Goal: Use online tool/utility

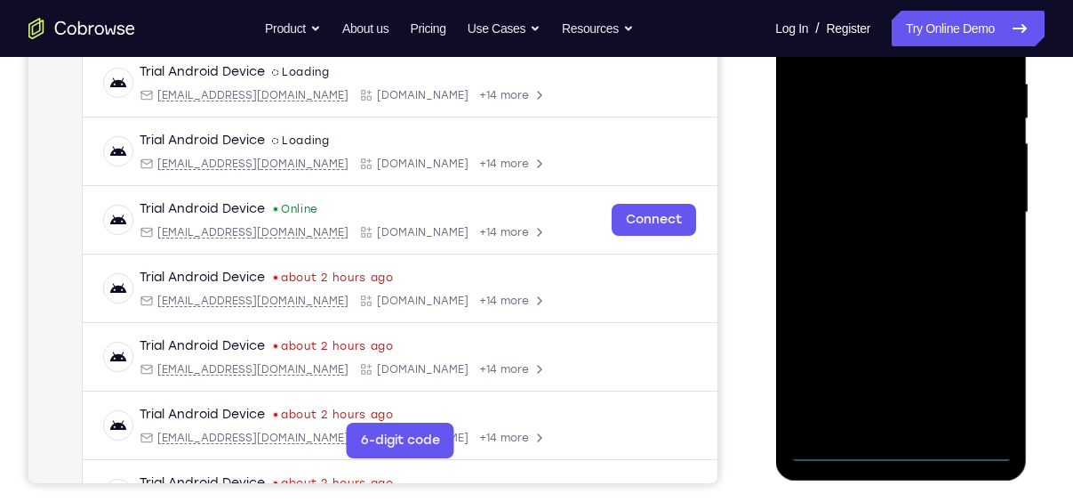
scroll to position [362, 0]
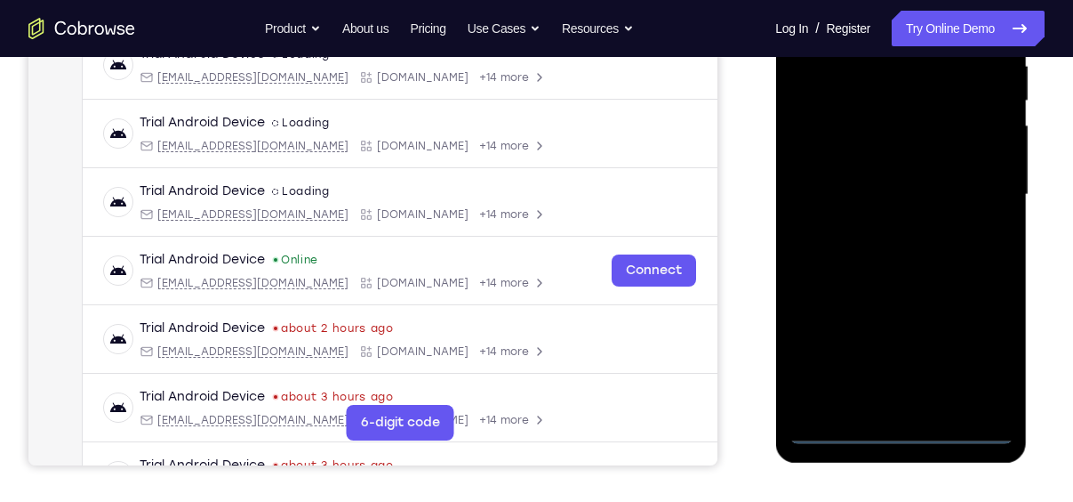
click at [906, 433] on div at bounding box center [901, 195] width 224 height 498
click at [984, 354] on div at bounding box center [901, 195] width 224 height 498
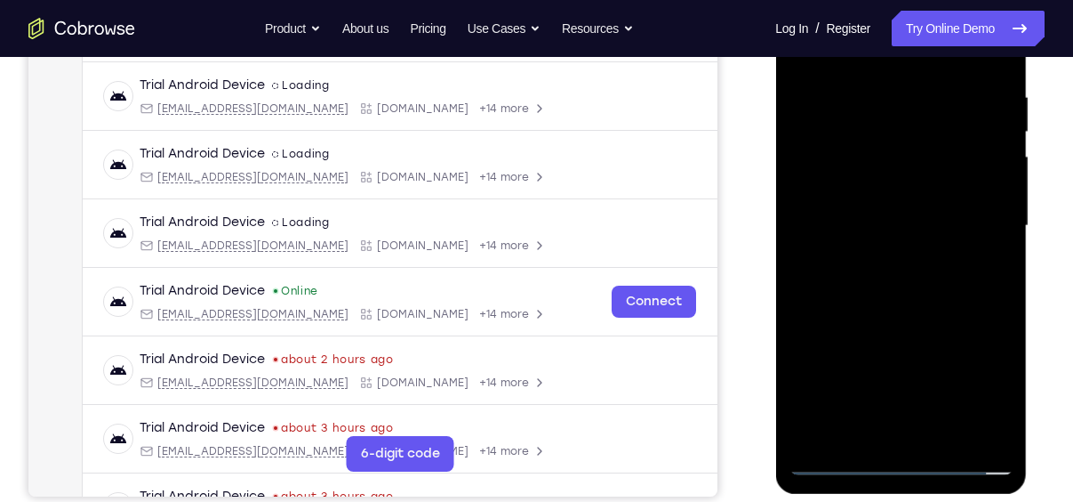
scroll to position [265, 0]
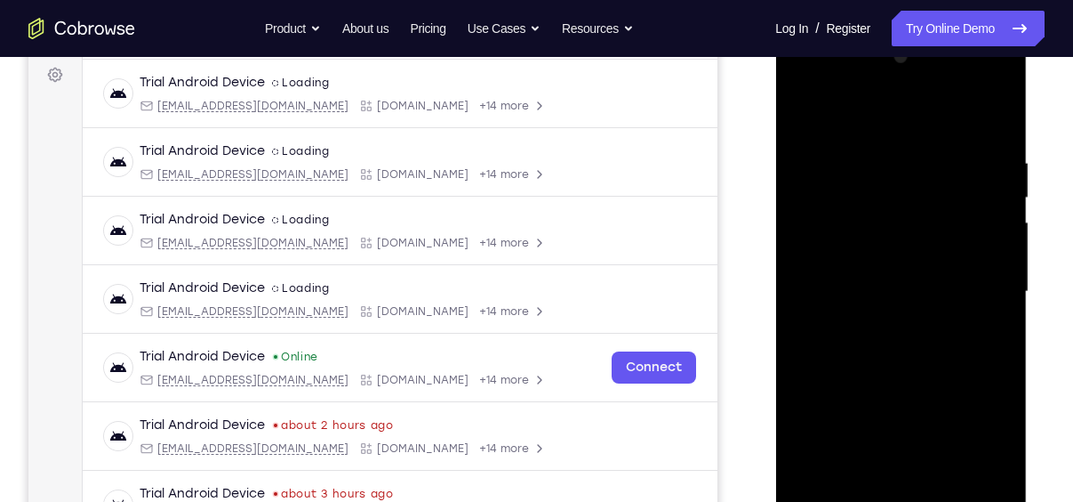
click at [835, 116] on div at bounding box center [901, 292] width 224 height 498
click at [977, 279] on div at bounding box center [901, 292] width 224 height 498
click at [882, 324] on div at bounding box center [901, 292] width 224 height 498
click at [862, 271] on div at bounding box center [901, 292] width 224 height 498
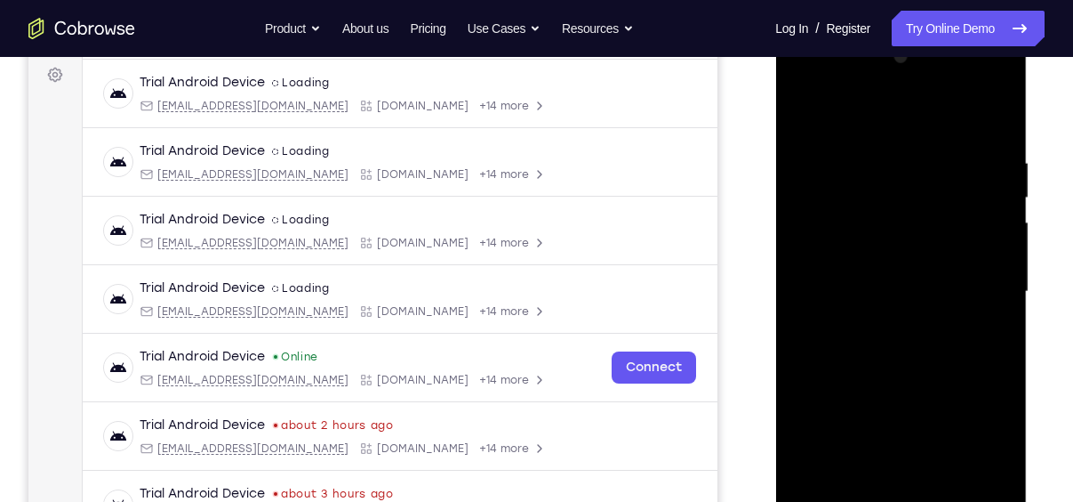
click at [831, 210] on div at bounding box center [901, 292] width 224 height 498
click at [831, 253] on div at bounding box center [901, 292] width 224 height 498
click at [832, 283] on div at bounding box center [901, 292] width 224 height 498
click at [905, 366] on div at bounding box center [901, 292] width 224 height 498
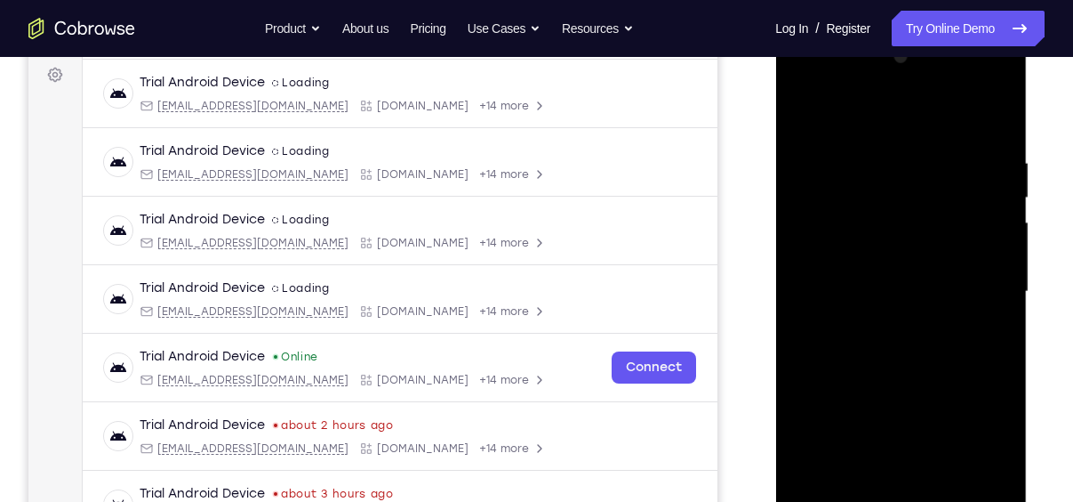
click at [906, 349] on div at bounding box center [901, 292] width 224 height 498
click at [903, 366] on div at bounding box center [901, 292] width 224 height 498
drag, startPoint x: 852, startPoint y: 122, endPoint x: 842, endPoint y: 45, distance: 77.1
click at [842, 45] on div at bounding box center [901, 292] width 224 height 498
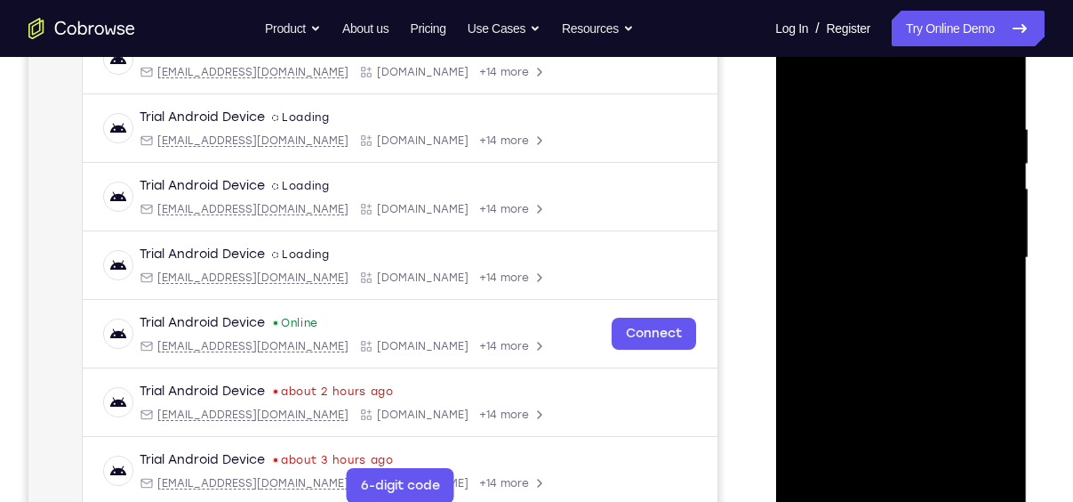
scroll to position [321, 0]
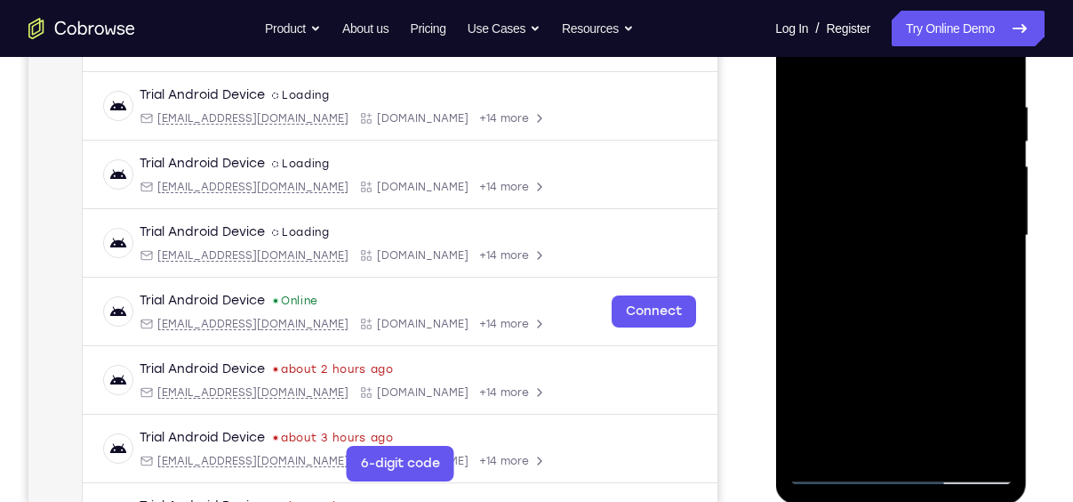
click at [879, 296] on div at bounding box center [901, 236] width 224 height 498
click at [905, 310] on div at bounding box center [901, 236] width 224 height 498
click at [840, 223] on div at bounding box center [901, 236] width 224 height 498
click at [844, 233] on div at bounding box center [901, 236] width 224 height 498
click at [897, 294] on div at bounding box center [901, 236] width 224 height 498
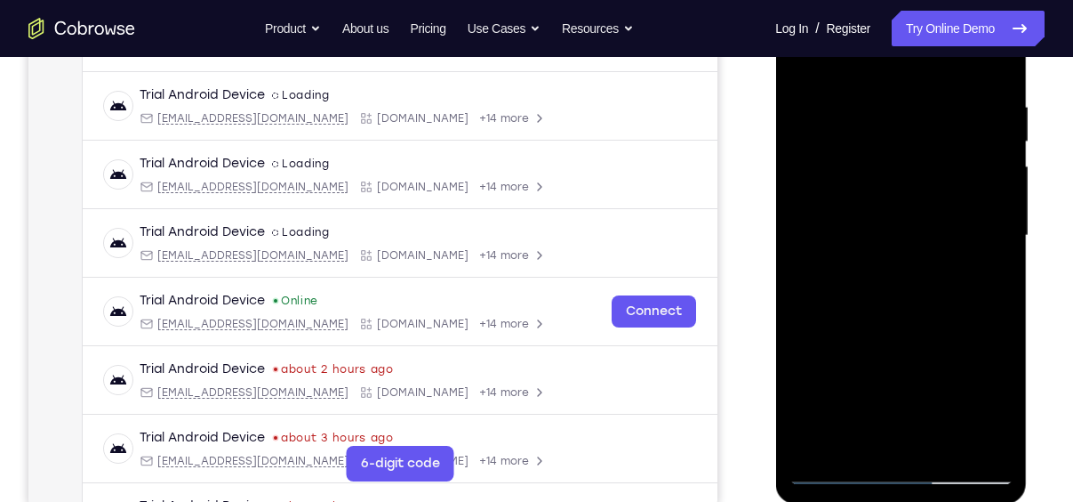
click at [897, 294] on div at bounding box center [901, 236] width 224 height 498
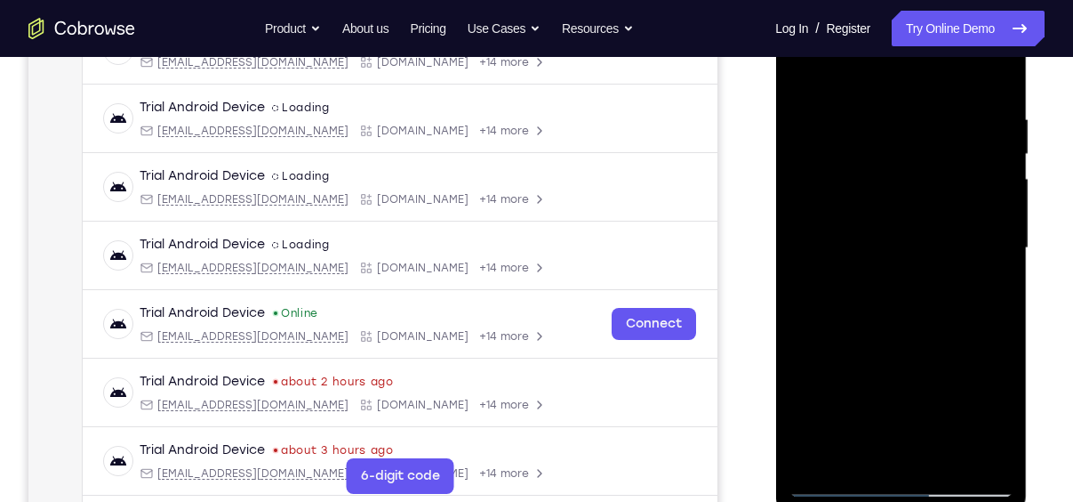
scroll to position [308, 0]
click at [992, 100] on div at bounding box center [901, 249] width 224 height 498
click at [998, 292] on div at bounding box center [901, 249] width 224 height 498
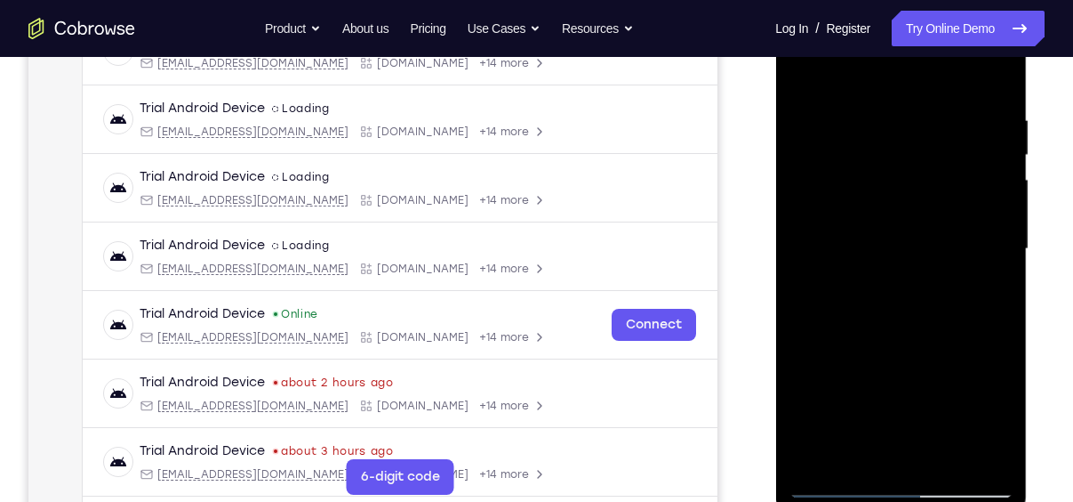
click at [998, 292] on div at bounding box center [901, 249] width 224 height 498
click at [949, 454] on div at bounding box center [901, 249] width 224 height 498
click at [890, 334] on div at bounding box center [901, 249] width 224 height 498
click at [894, 342] on div at bounding box center [901, 249] width 224 height 498
click at [836, 479] on div at bounding box center [901, 249] width 224 height 498
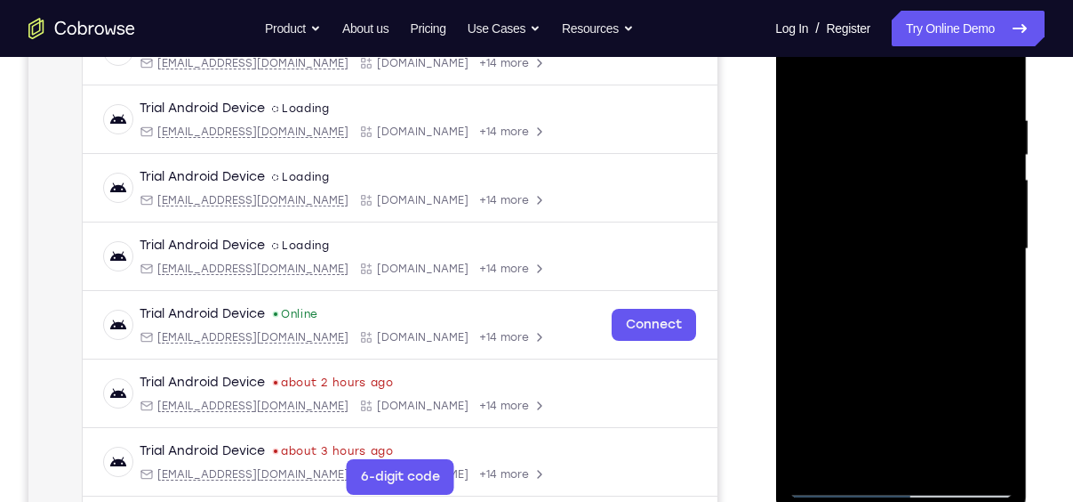
click at [851, 238] on div at bounding box center [901, 249] width 224 height 498
click at [834, 484] on div at bounding box center [901, 249] width 224 height 498
click at [822, 136] on div at bounding box center [901, 249] width 224 height 498
click at [903, 267] on div at bounding box center [901, 249] width 224 height 498
click at [834, 483] on div at bounding box center [901, 249] width 224 height 498
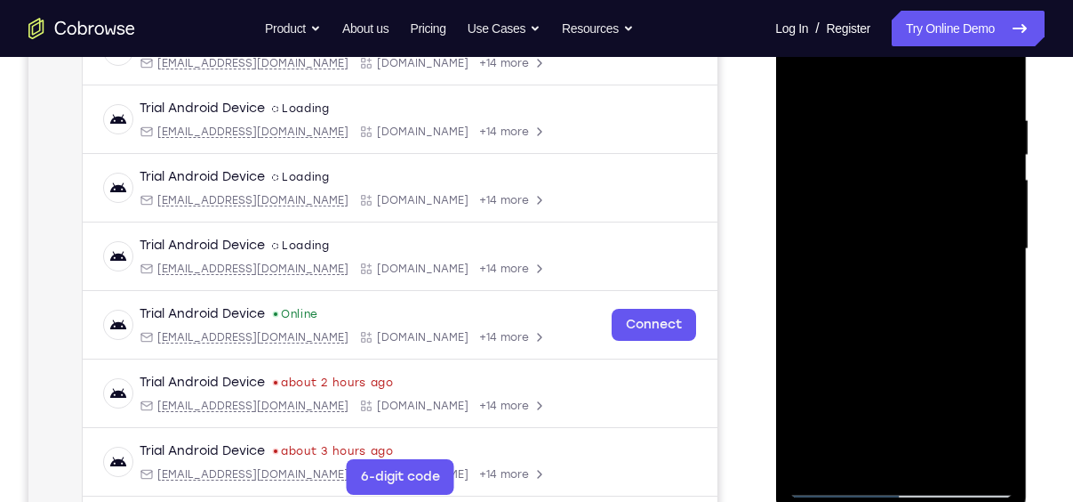
click at [1001, 288] on div at bounding box center [901, 249] width 224 height 498
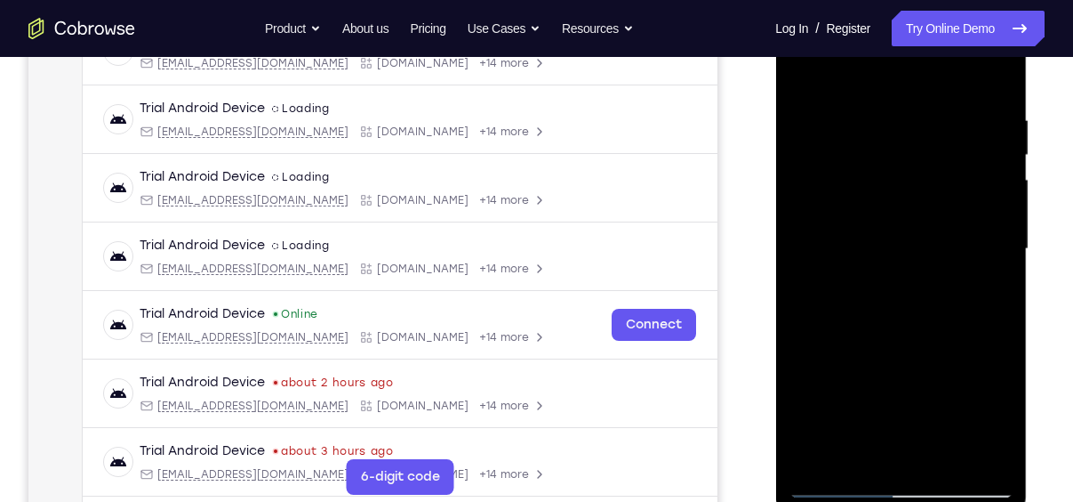
click at [1001, 288] on div at bounding box center [901, 249] width 224 height 498
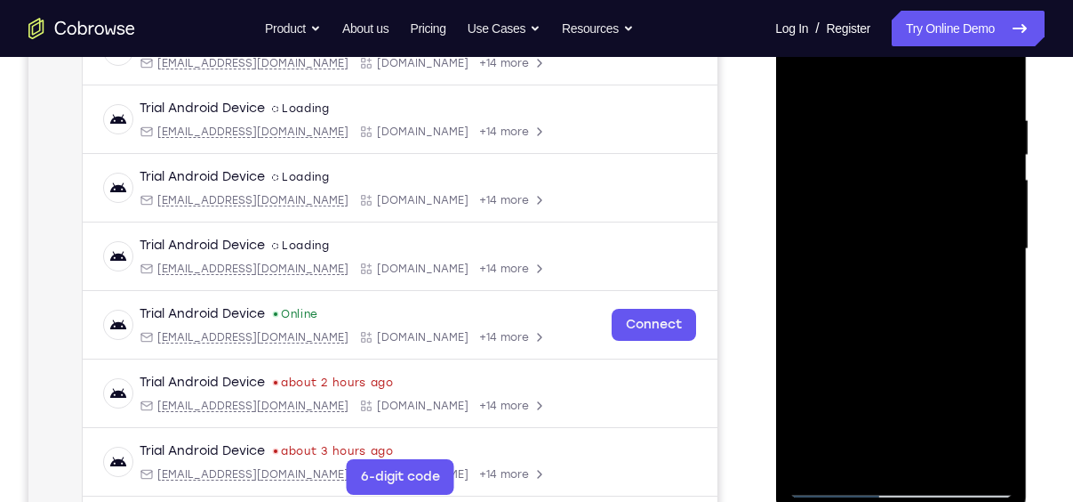
click at [1001, 288] on div at bounding box center [901, 249] width 224 height 498
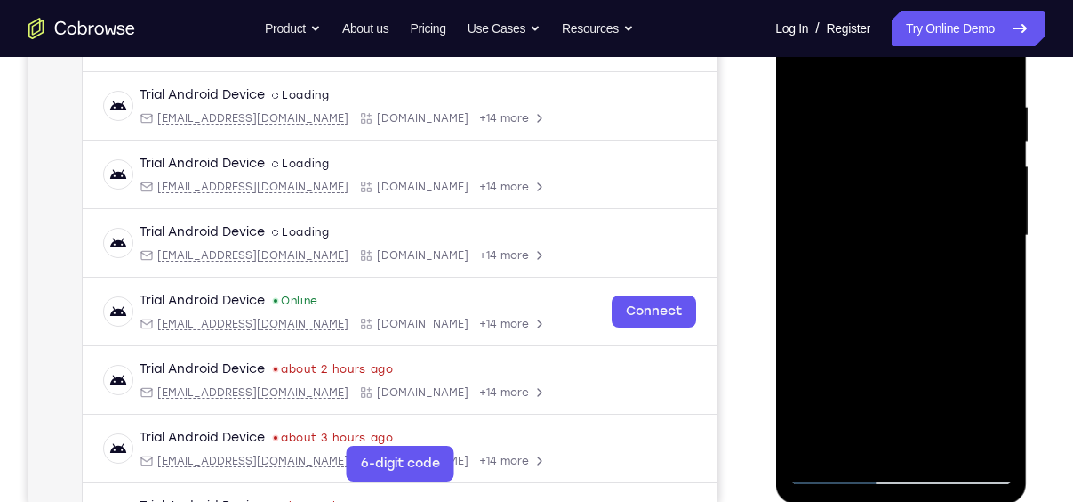
scroll to position [325, 0]
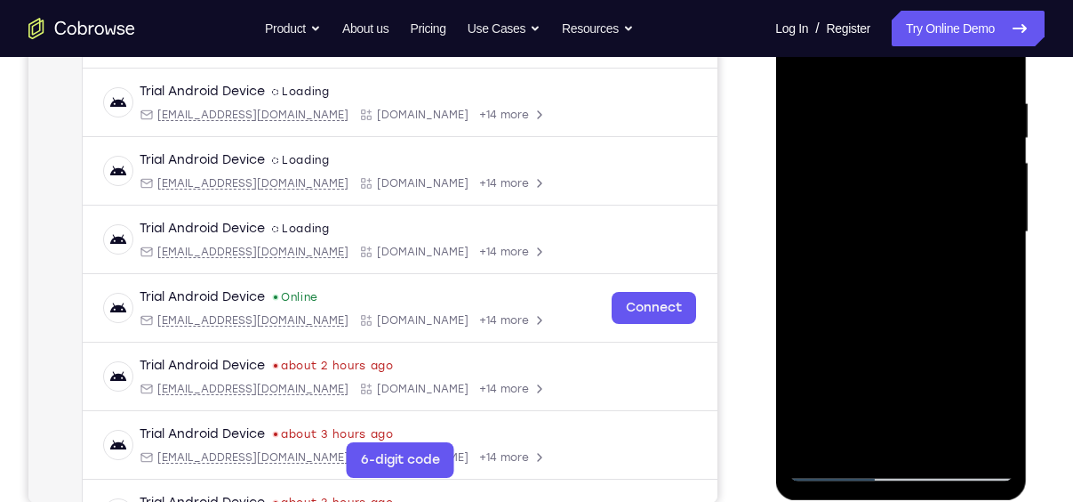
click at [803, 399] on div at bounding box center [901, 232] width 224 height 498
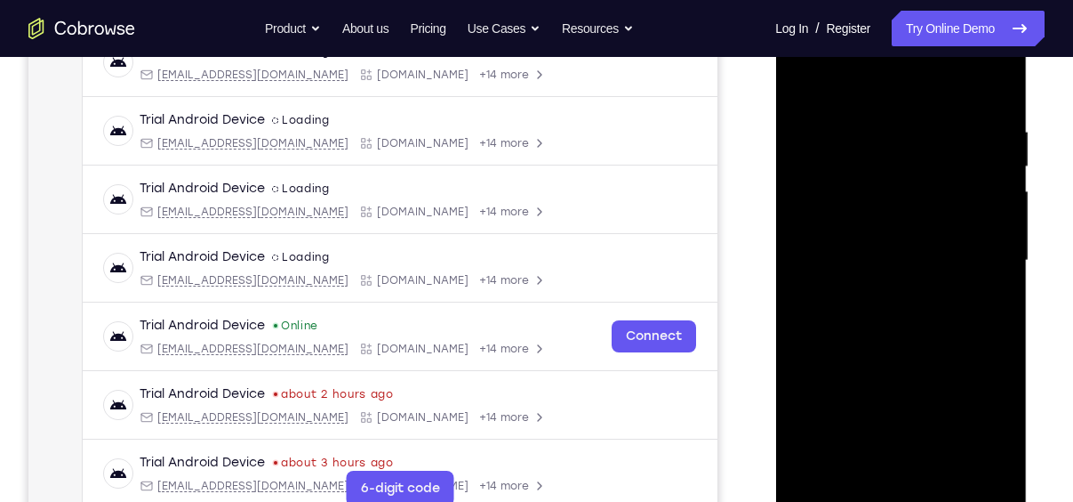
click at [985, 112] on div at bounding box center [901, 261] width 224 height 498
click at [1001, 212] on div at bounding box center [901, 261] width 224 height 498
click at [993, 83] on div at bounding box center [901, 261] width 224 height 498
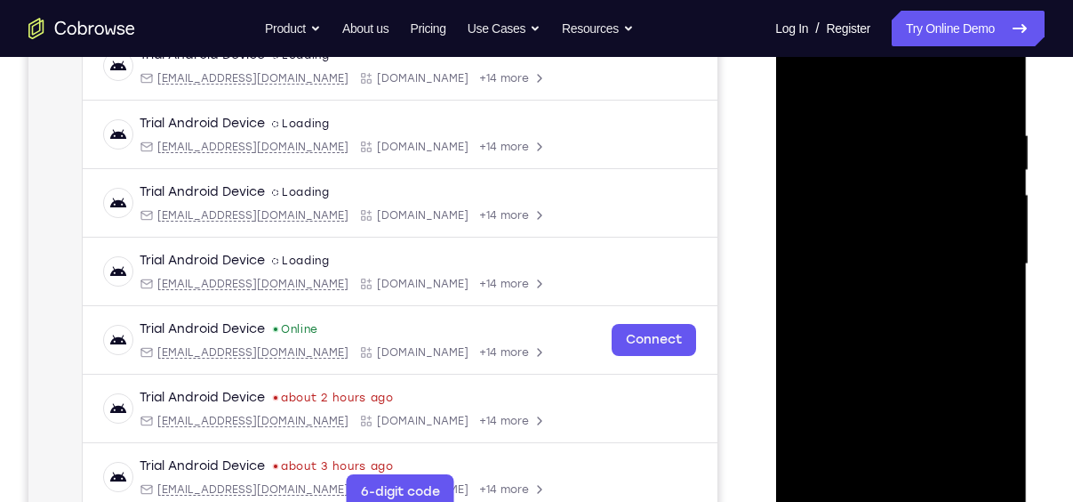
scroll to position [291, 0]
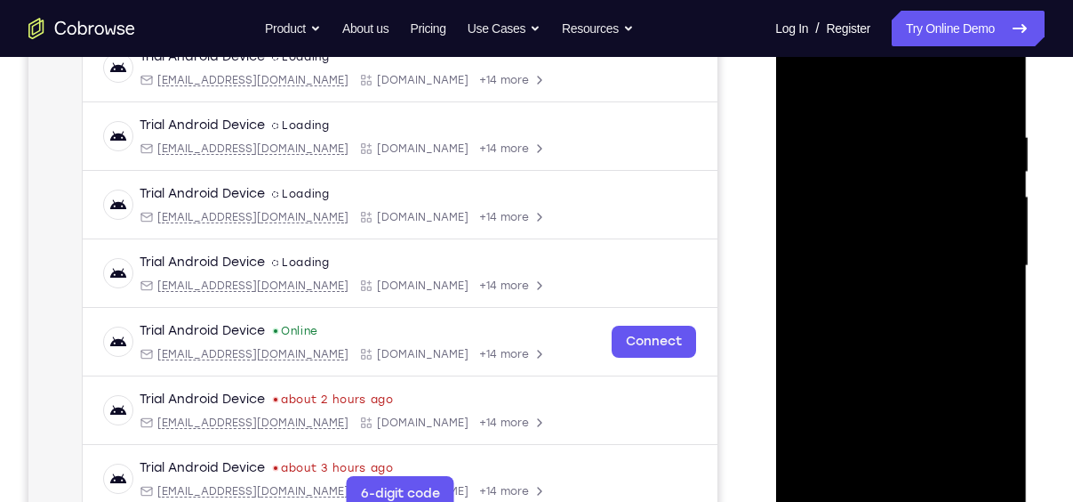
drag, startPoint x: 859, startPoint y: 341, endPoint x: 856, endPoint y: 200, distance: 140.5
click at [856, 200] on div at bounding box center [901, 266] width 224 height 498
drag, startPoint x: 885, startPoint y: 379, endPoint x: 880, endPoint y: 198, distance: 180.6
click at [880, 198] on div at bounding box center [901, 266] width 224 height 498
drag, startPoint x: 921, startPoint y: 293, endPoint x: 921, endPoint y: 104, distance: 188.6
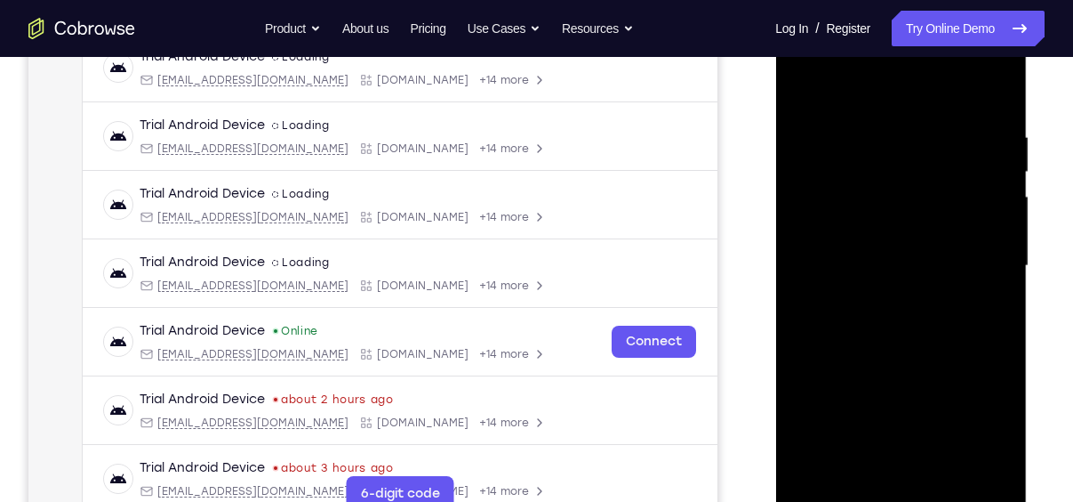
click at [921, 104] on div at bounding box center [901, 266] width 224 height 498
drag, startPoint x: 912, startPoint y: 399, endPoint x: 897, endPoint y: 260, distance: 140.4
click at [897, 260] on div at bounding box center [901, 266] width 224 height 498
drag, startPoint x: 924, startPoint y: 405, endPoint x: 907, endPoint y: 321, distance: 85.3
click at [907, 321] on div at bounding box center [901, 266] width 224 height 498
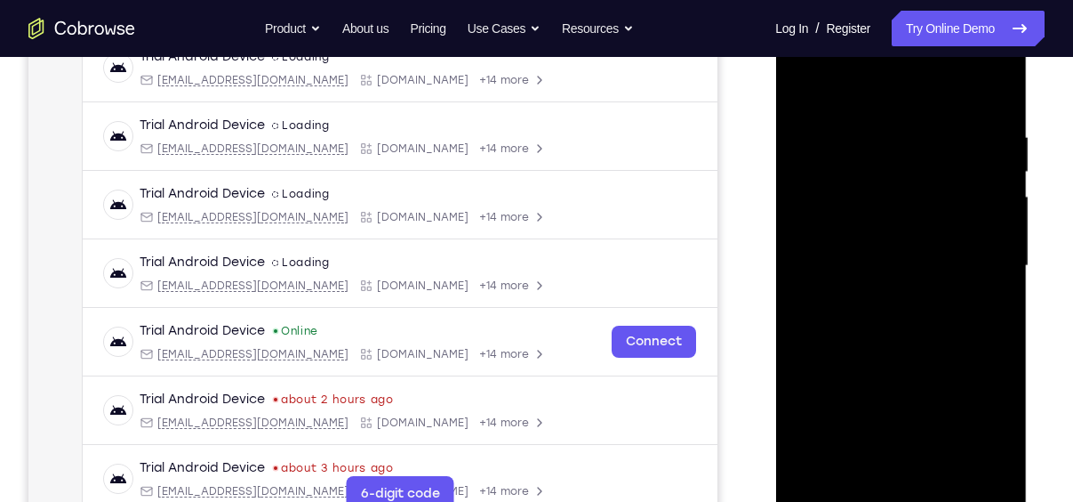
click at [1001, 298] on div at bounding box center [901, 266] width 224 height 498
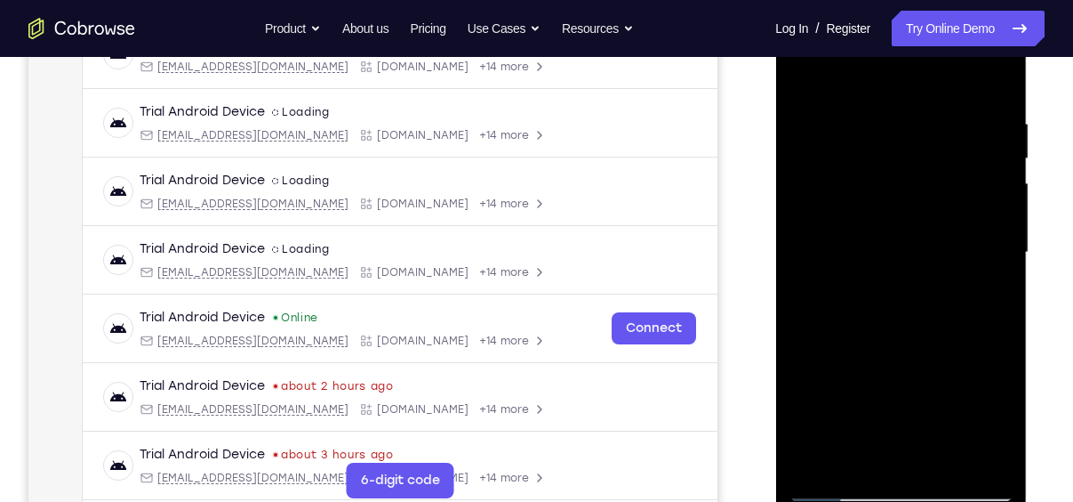
scroll to position [307, 0]
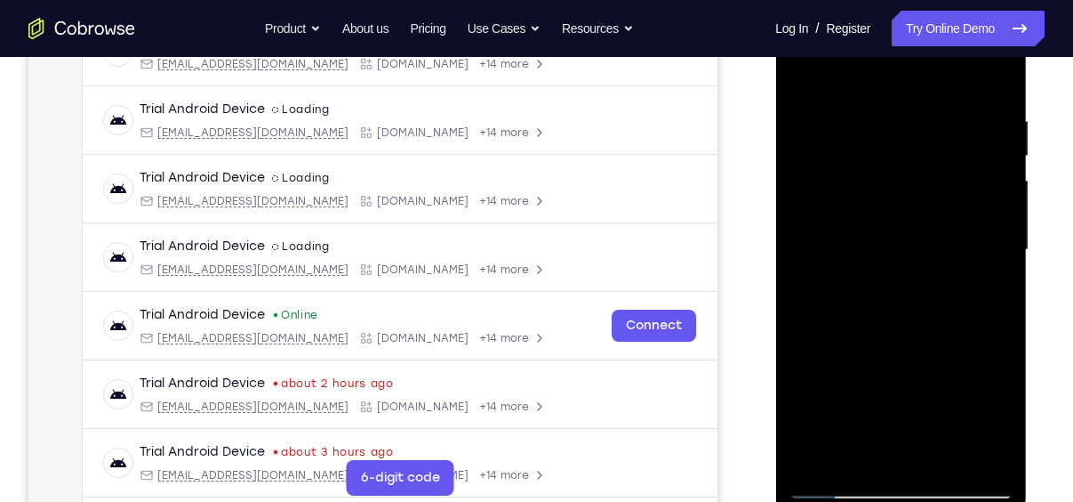
click at [1001, 282] on div at bounding box center [901, 250] width 224 height 498
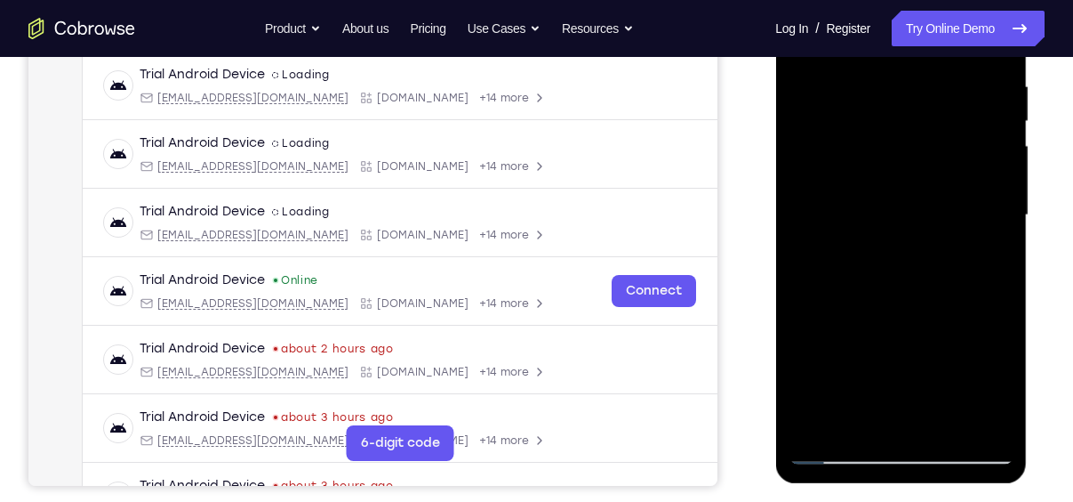
scroll to position [341, 0]
click at [998, 252] on div at bounding box center [901, 216] width 224 height 498
drag, startPoint x: 915, startPoint y: 287, endPoint x: 919, endPoint y: 278, distance: 9.6
click at [919, 278] on div at bounding box center [901, 216] width 224 height 498
drag, startPoint x: 919, startPoint y: 278, endPoint x: 890, endPoint y: 302, distance: 36.7
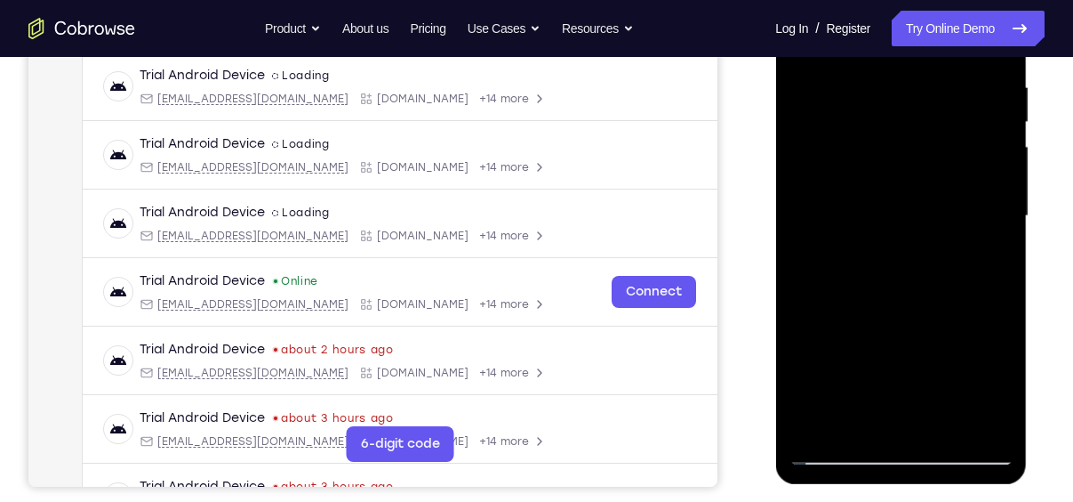
click at [890, 302] on div at bounding box center [901, 216] width 224 height 498
drag, startPoint x: 890, startPoint y: 302, endPoint x: 910, endPoint y: 173, distance: 130.4
click at [910, 173] on div at bounding box center [901, 216] width 224 height 498
drag, startPoint x: 913, startPoint y: 346, endPoint x: 931, endPoint y: 161, distance: 185.8
click at [931, 161] on div at bounding box center [901, 216] width 224 height 498
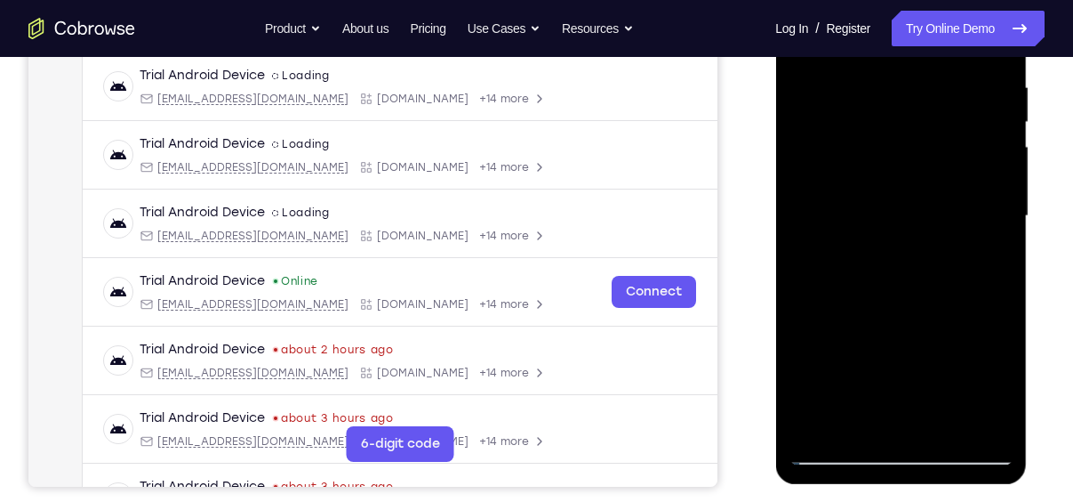
drag, startPoint x: 894, startPoint y: 313, endPoint x: 915, endPoint y: 161, distance: 153.6
click at [915, 161] on div at bounding box center [901, 216] width 224 height 498
drag, startPoint x: 893, startPoint y: 311, endPoint x: 896, endPoint y: 285, distance: 25.9
click at [896, 285] on div at bounding box center [901, 216] width 224 height 498
click at [999, 230] on div at bounding box center [901, 216] width 224 height 498
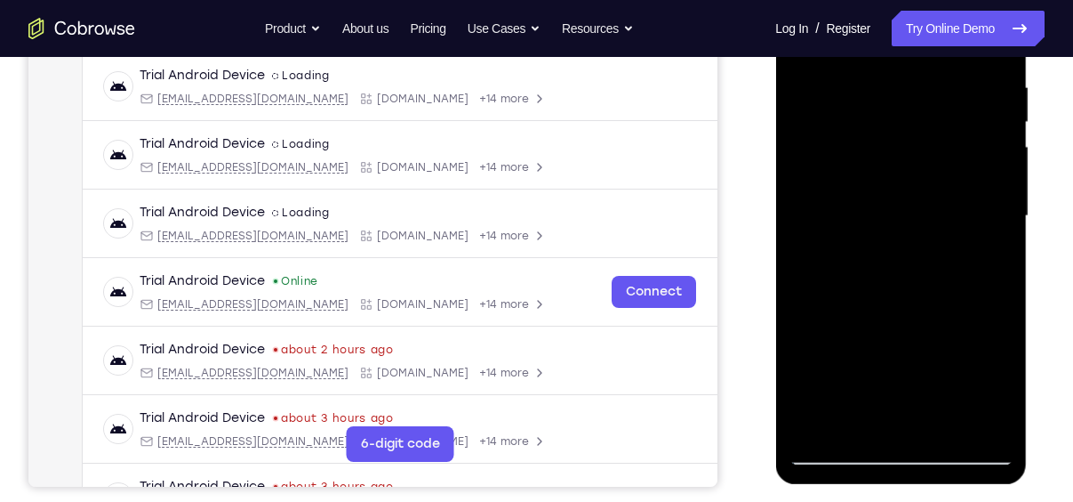
click at [999, 230] on div at bounding box center [901, 216] width 224 height 498
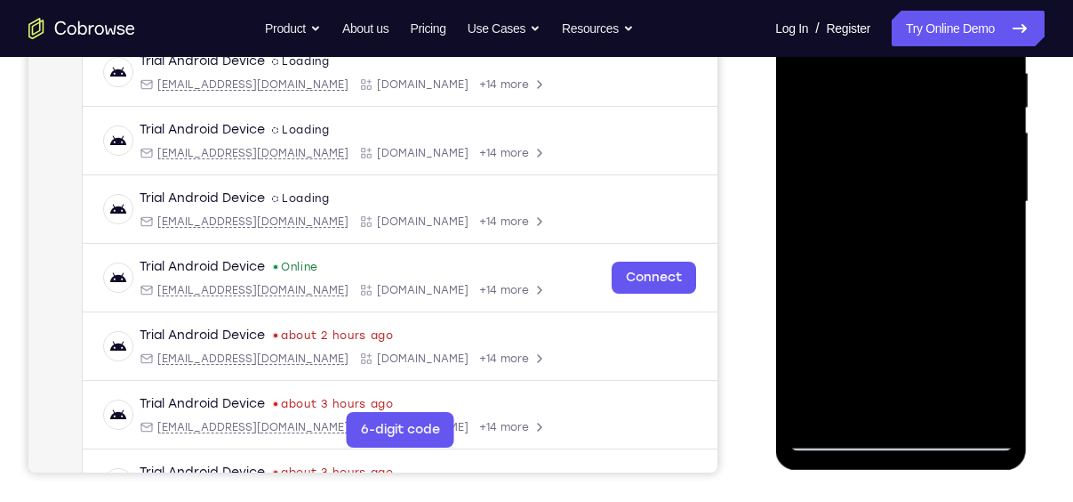
scroll to position [358, 0]
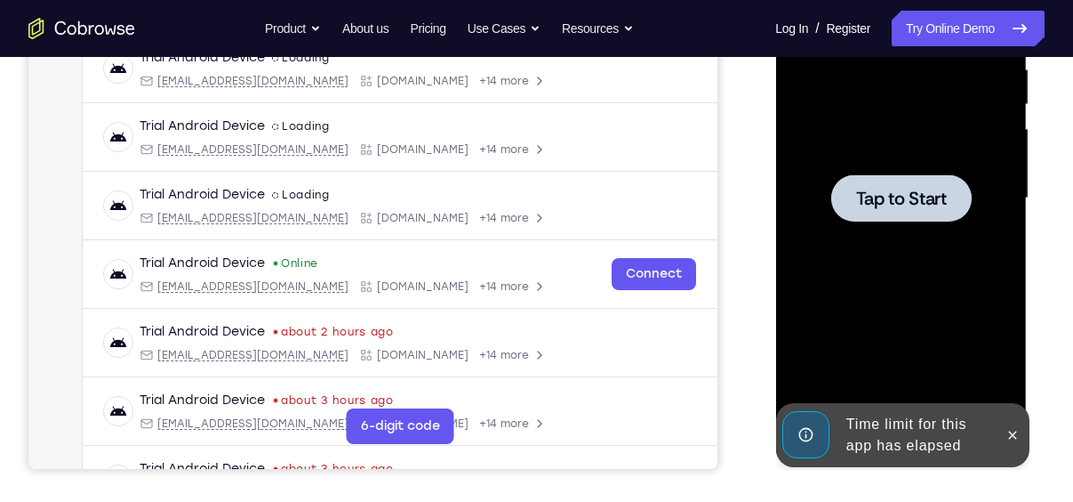
click at [905, 200] on span "Tap to Start" at bounding box center [901, 198] width 91 height 18
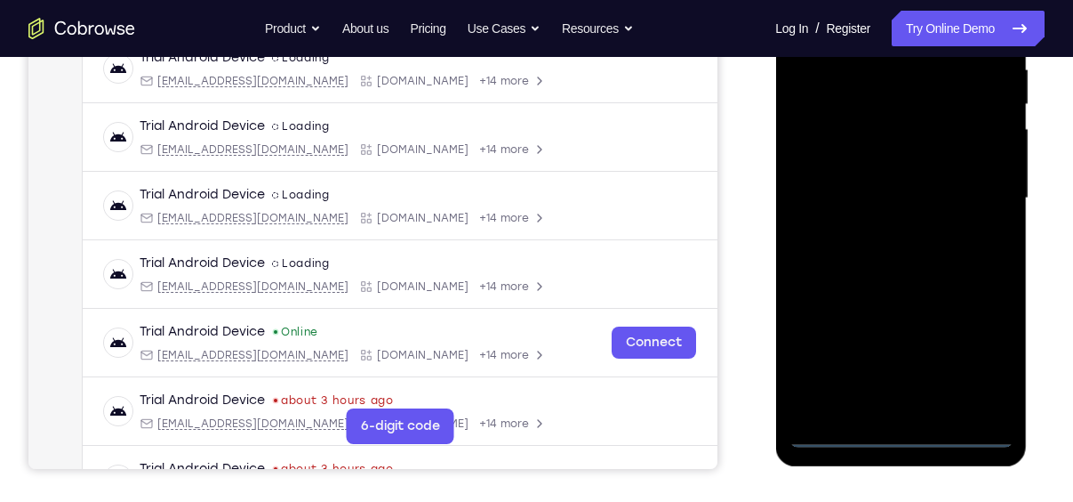
click at [897, 435] on div at bounding box center [901, 198] width 224 height 498
click at [974, 366] on div at bounding box center [901, 198] width 224 height 498
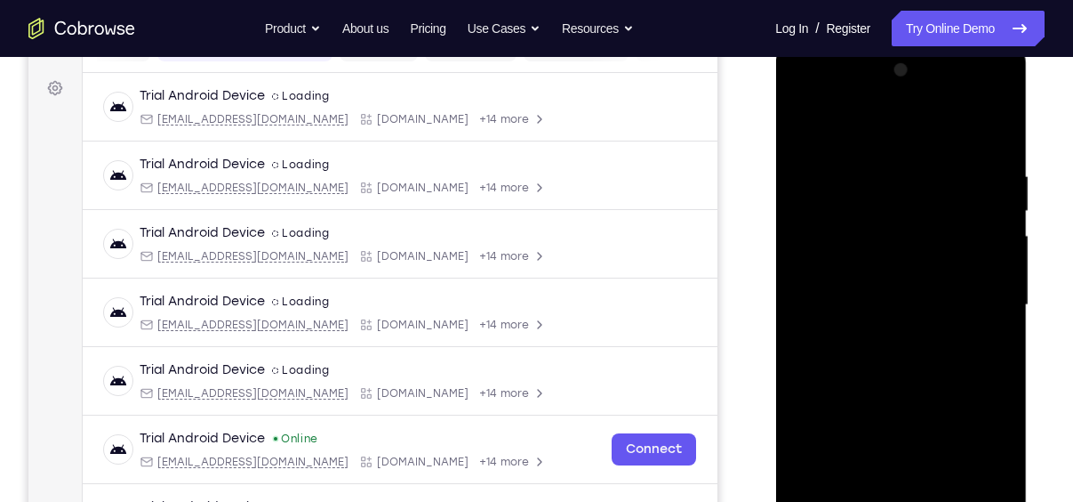
scroll to position [251, 0]
click at [856, 126] on div at bounding box center [901, 306] width 224 height 498
click at [982, 297] on div at bounding box center [901, 306] width 224 height 498
click at [878, 342] on div at bounding box center [901, 306] width 224 height 498
click at [842, 287] on div at bounding box center [901, 306] width 224 height 498
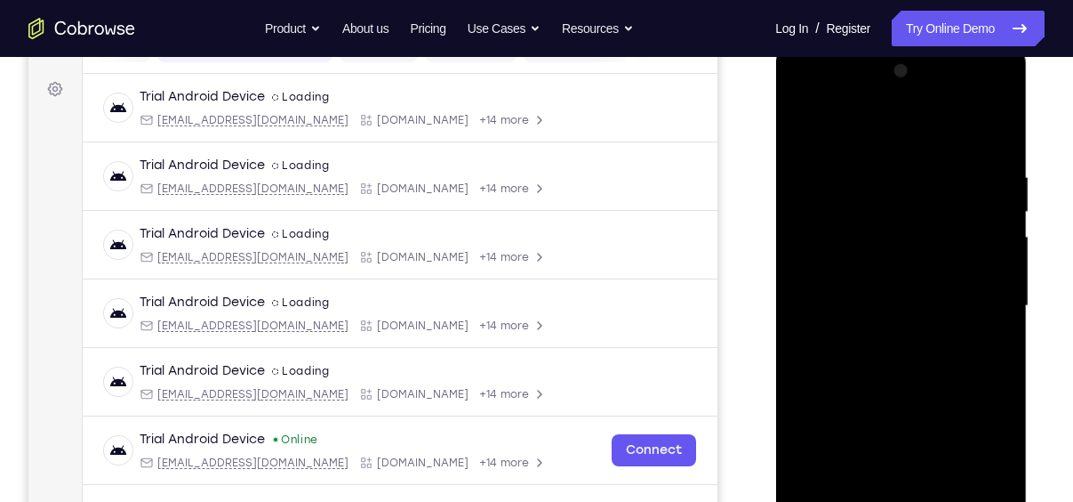
click at [834, 269] on div at bounding box center [901, 306] width 224 height 498
click at [887, 302] on div at bounding box center [901, 306] width 224 height 498
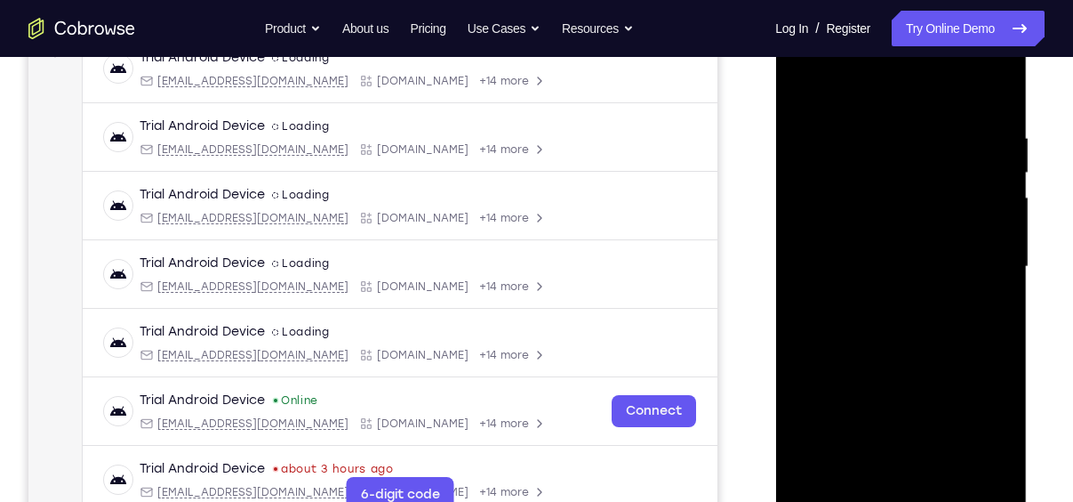
scroll to position [289, 0]
click at [914, 326] on div at bounding box center [901, 268] width 224 height 498
click at [993, 106] on div at bounding box center [901, 268] width 224 height 498
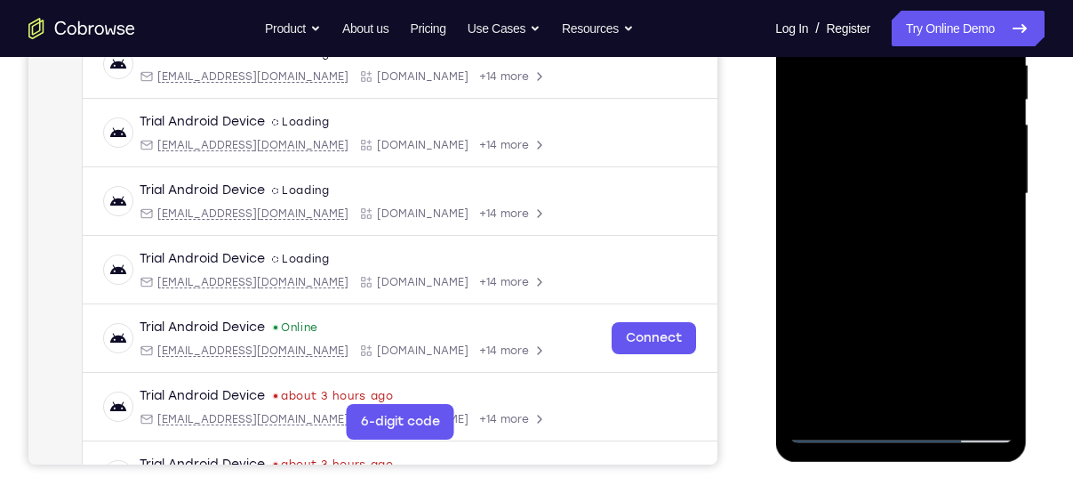
scroll to position [364, 0]
click at [999, 269] on div at bounding box center [901, 193] width 224 height 498
click at [995, 274] on div at bounding box center [901, 193] width 224 height 498
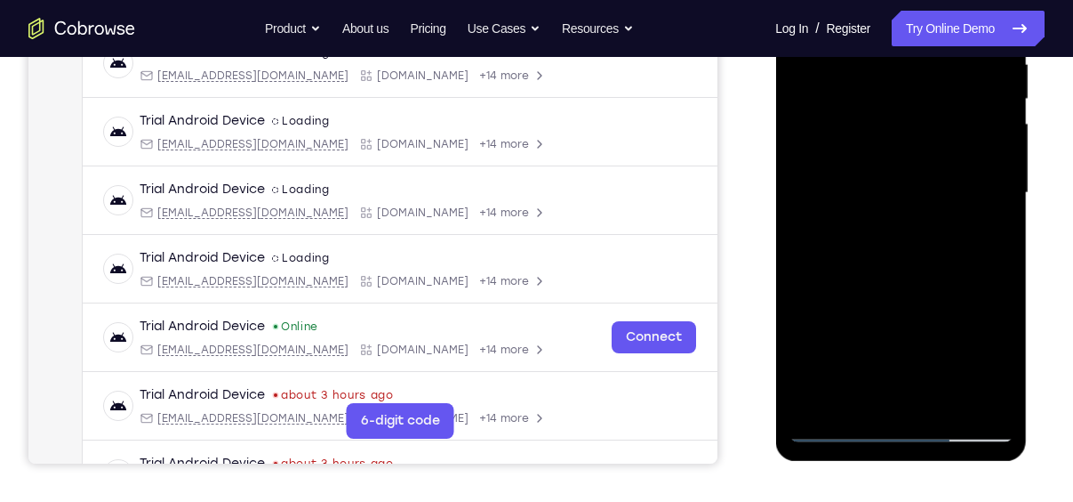
click at [995, 274] on div at bounding box center [901, 193] width 224 height 498
drag, startPoint x: 926, startPoint y: 294, endPoint x: 907, endPoint y: 36, distance: 258.6
click at [907, 36] on div at bounding box center [901, 193] width 224 height 498
drag, startPoint x: 913, startPoint y: 297, endPoint x: 910, endPoint y: 138, distance: 159.2
click at [910, 138] on div at bounding box center [901, 193] width 224 height 498
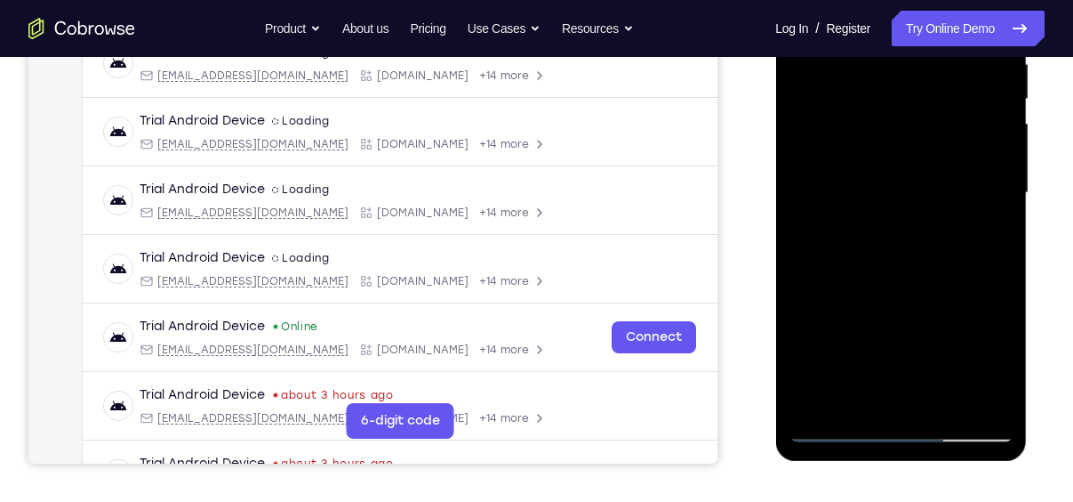
click at [1001, 237] on div at bounding box center [901, 193] width 224 height 498
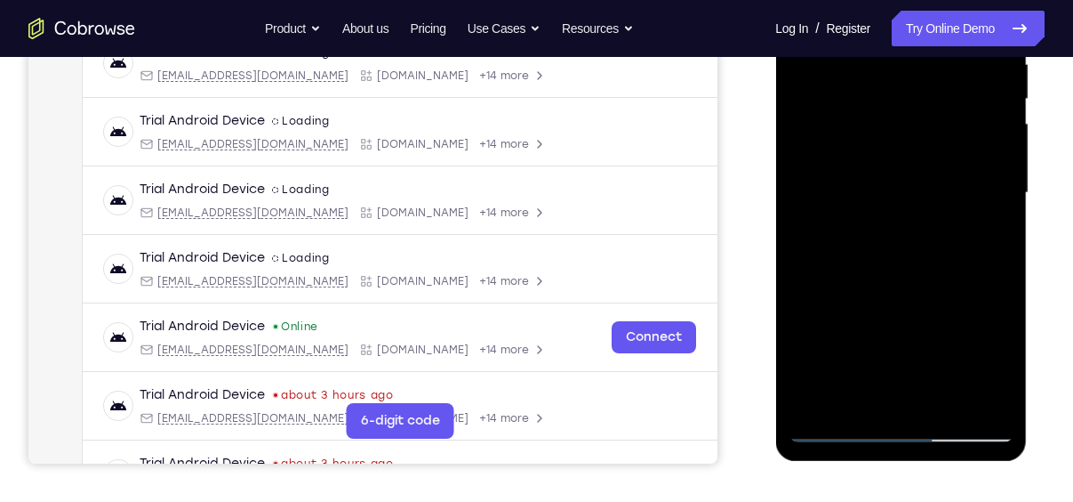
click at [999, 234] on div at bounding box center [901, 193] width 224 height 498
drag, startPoint x: 929, startPoint y: 253, endPoint x: 928, endPoint y: 228, distance: 25.8
click at [928, 228] on div at bounding box center [901, 193] width 224 height 498
click at [1002, 213] on div at bounding box center [901, 193] width 224 height 498
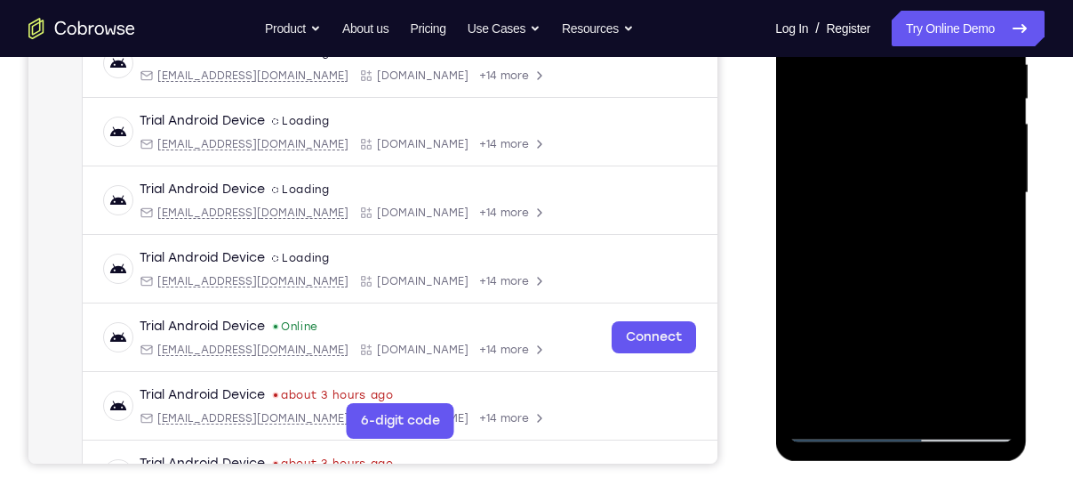
click at [1002, 213] on div at bounding box center [901, 193] width 224 height 498
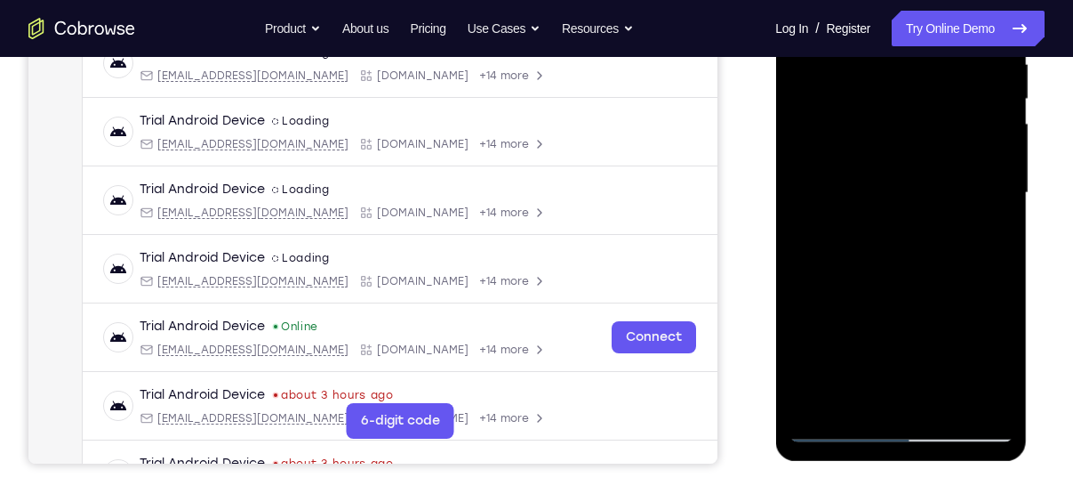
click at [1002, 213] on div at bounding box center [901, 193] width 224 height 498
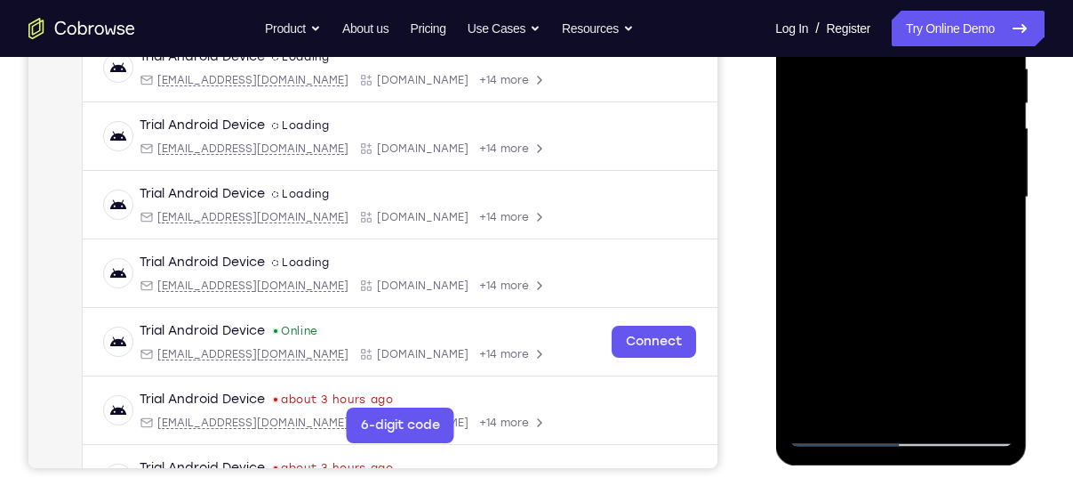
scroll to position [357, 0]
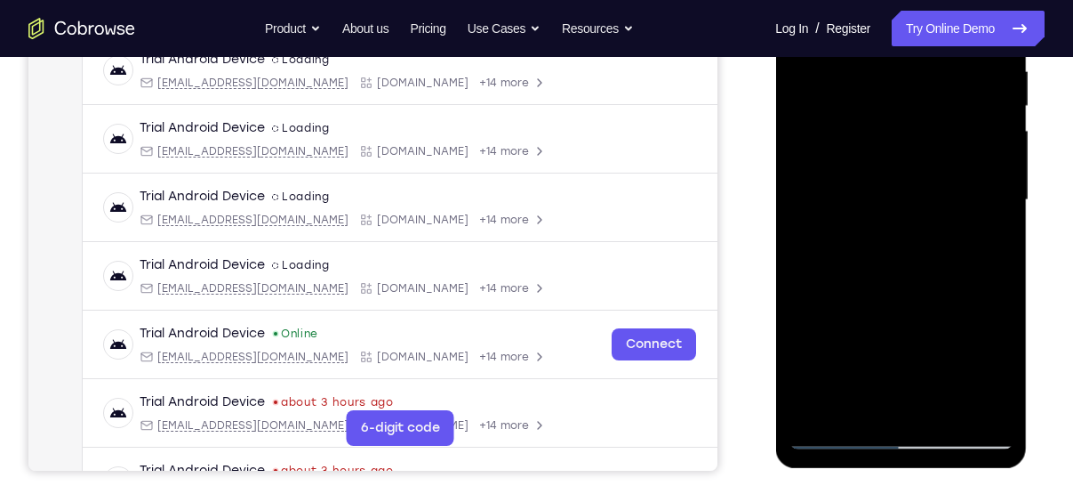
drag, startPoint x: 929, startPoint y: 237, endPoint x: 911, endPoint y: 28, distance: 210.6
click at [911, 28] on div at bounding box center [901, 200] width 224 height 498
drag, startPoint x: 953, startPoint y: 351, endPoint x: 913, endPoint y: 101, distance: 253.8
click at [913, 101] on div at bounding box center [901, 200] width 224 height 498
drag, startPoint x: 920, startPoint y: 324, endPoint x: 898, endPoint y: 98, distance: 226.9
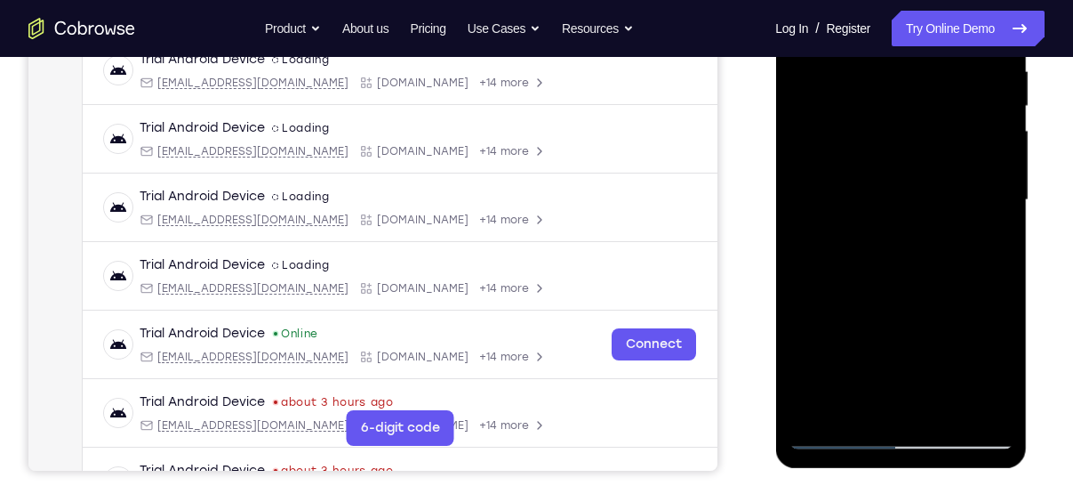
click at [898, 98] on div at bounding box center [901, 200] width 224 height 498
drag, startPoint x: 899, startPoint y: 284, endPoint x: 861, endPoint y: 66, distance: 221.2
click at [861, 66] on div at bounding box center [901, 200] width 224 height 498
click at [1001, 172] on div at bounding box center [901, 200] width 224 height 498
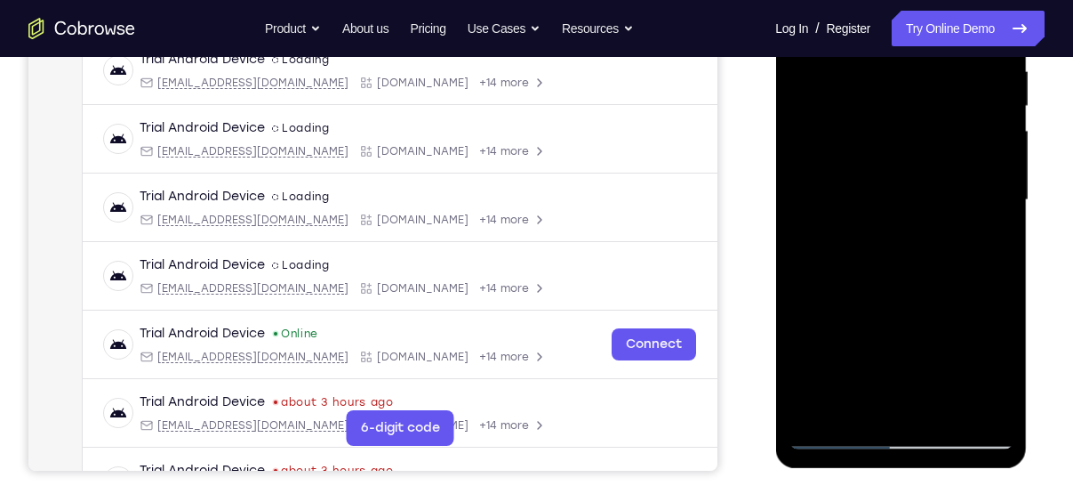
click at [1001, 172] on div at bounding box center [901, 200] width 224 height 498
drag, startPoint x: 931, startPoint y: 227, endPoint x: 937, endPoint y: 133, distance: 94.4
click at [937, 133] on div at bounding box center [901, 200] width 224 height 498
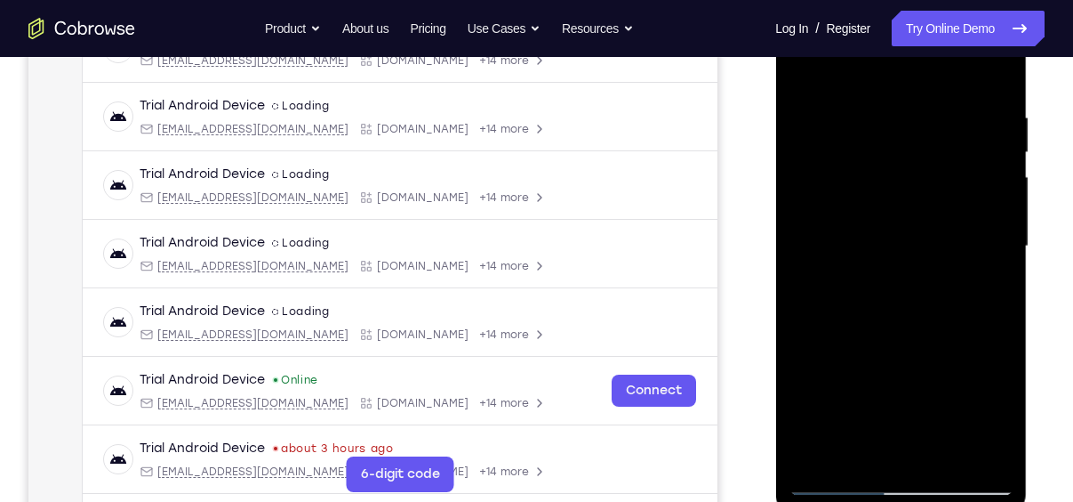
scroll to position [310, 0]
drag, startPoint x: 935, startPoint y: 353, endPoint x: 938, endPoint y: 156, distance: 197.5
click at [938, 156] on div at bounding box center [901, 247] width 224 height 498
drag, startPoint x: 935, startPoint y: 382, endPoint x: 944, endPoint y: 321, distance: 61.1
click at [944, 321] on div at bounding box center [901, 247] width 224 height 498
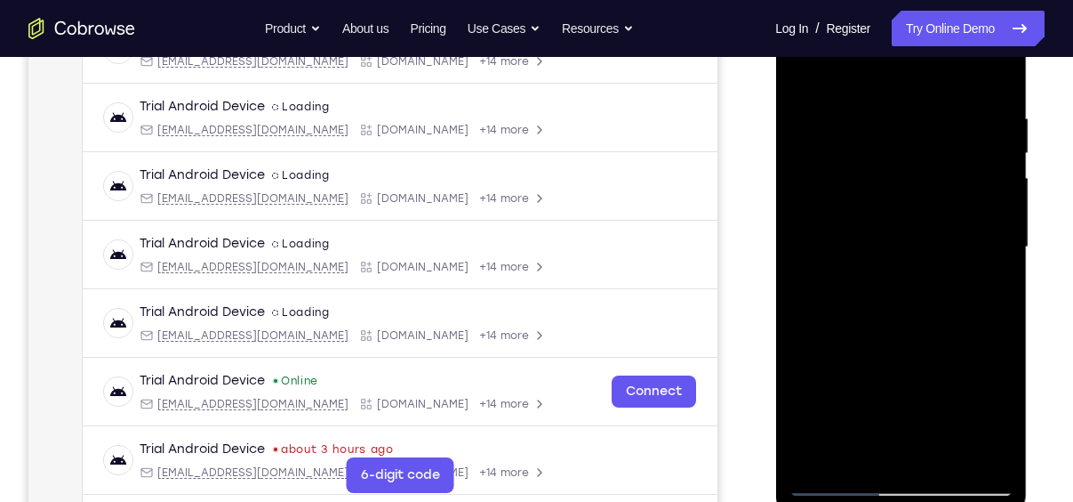
click at [1001, 231] on div at bounding box center [901, 247] width 224 height 498
click at [1003, 233] on div at bounding box center [901, 247] width 224 height 498
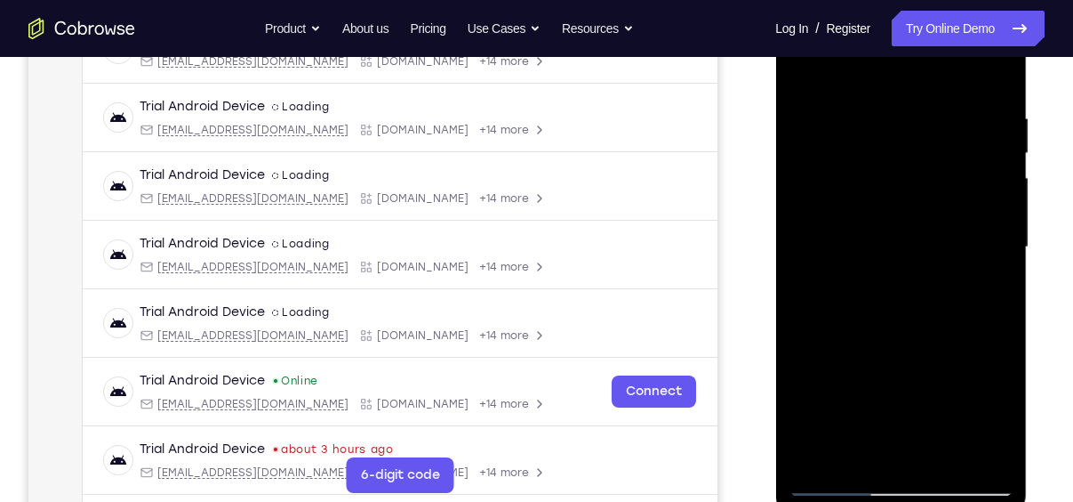
click at [1003, 233] on div at bounding box center [901, 247] width 224 height 498
drag, startPoint x: 1003, startPoint y: 233, endPoint x: 965, endPoint y: -63, distance: 298.6
click at [965, 0] on html "Online web based iOS Simulators and Android Emulators. Run iPhone, iPad, Mobile…" at bounding box center [902, 252] width 253 height 534
drag, startPoint x: 969, startPoint y: 329, endPoint x: 968, endPoint y: 277, distance: 52.5
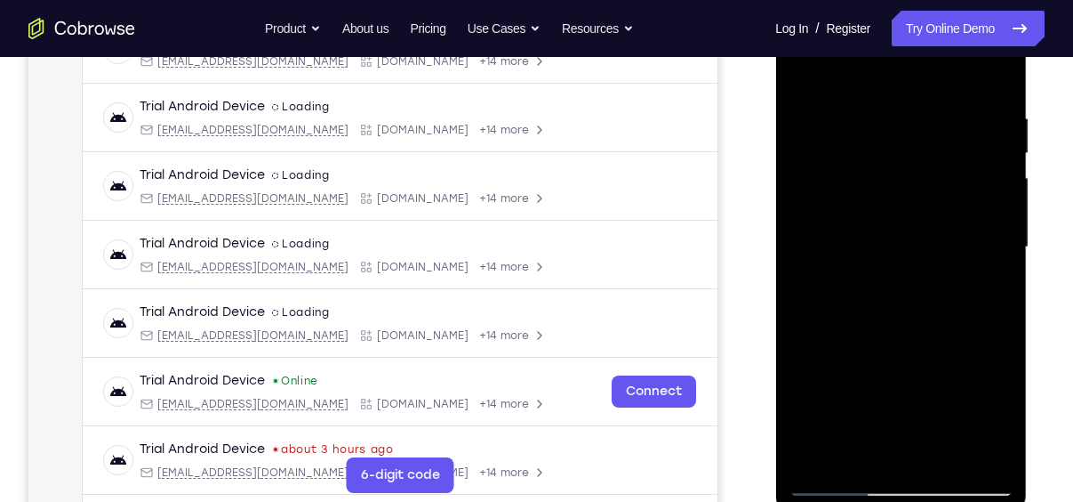
click at [968, 277] on div at bounding box center [901, 247] width 224 height 498
click at [998, 308] on div at bounding box center [901, 247] width 224 height 498
drag, startPoint x: 940, startPoint y: 345, endPoint x: 948, endPoint y: 301, distance: 45.2
click at [948, 301] on div at bounding box center [901, 247] width 224 height 498
click at [800, 273] on div at bounding box center [901, 247] width 224 height 498
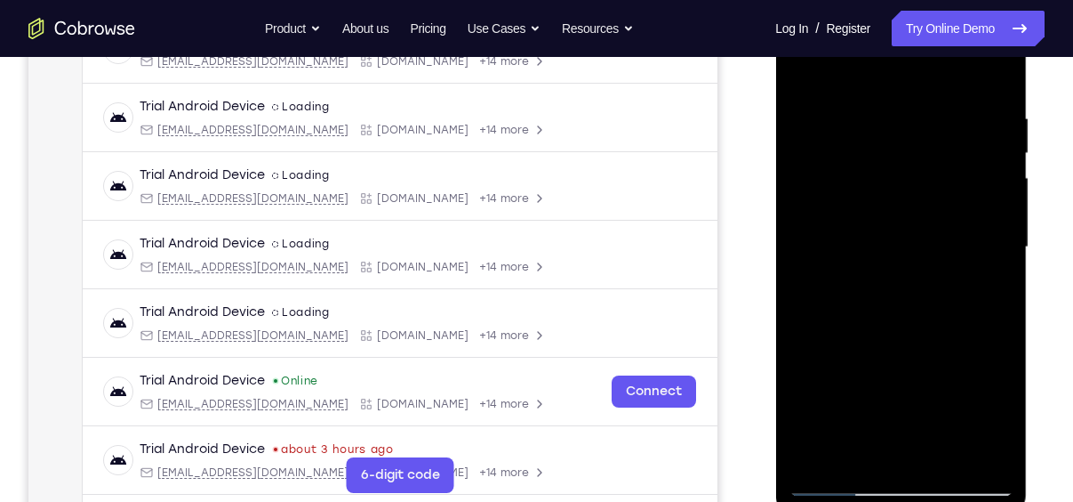
drag, startPoint x: 917, startPoint y: 278, endPoint x: 900, endPoint y: 134, distance: 145.1
click at [900, 134] on div at bounding box center [901, 247] width 224 height 498
drag, startPoint x: 933, startPoint y: 358, endPoint x: 934, endPoint y: 167, distance: 190.3
click at [934, 167] on div at bounding box center [901, 247] width 224 height 498
drag, startPoint x: 939, startPoint y: 331, endPoint x: 935, endPoint y: 141, distance: 189.5
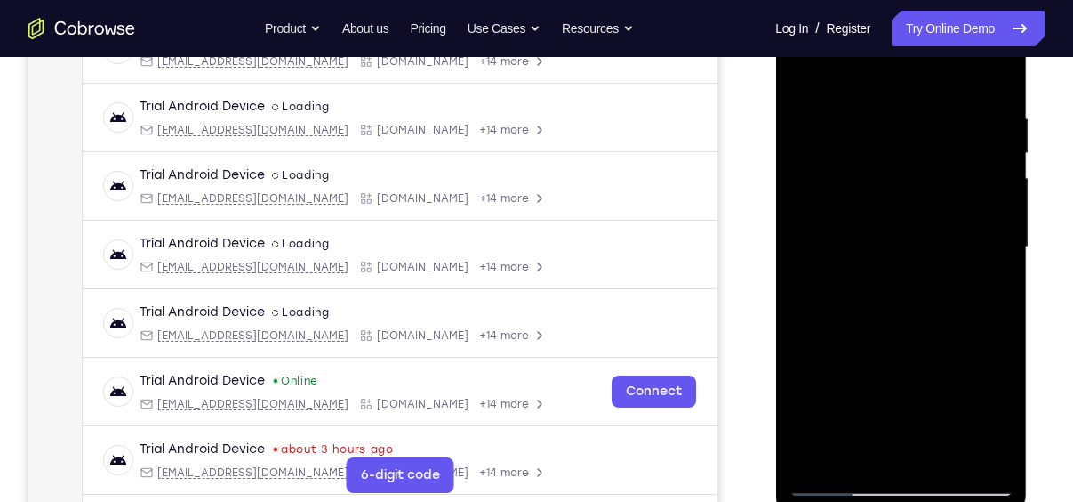
click at [935, 141] on div at bounding box center [901, 247] width 224 height 498
drag, startPoint x: 956, startPoint y: 400, endPoint x: 906, endPoint y: 148, distance: 257.5
click at [906, 148] on div at bounding box center [901, 247] width 224 height 498
drag, startPoint x: 927, startPoint y: 292, endPoint x: 933, endPoint y: 209, distance: 82.9
click at [933, 209] on div at bounding box center [901, 247] width 224 height 498
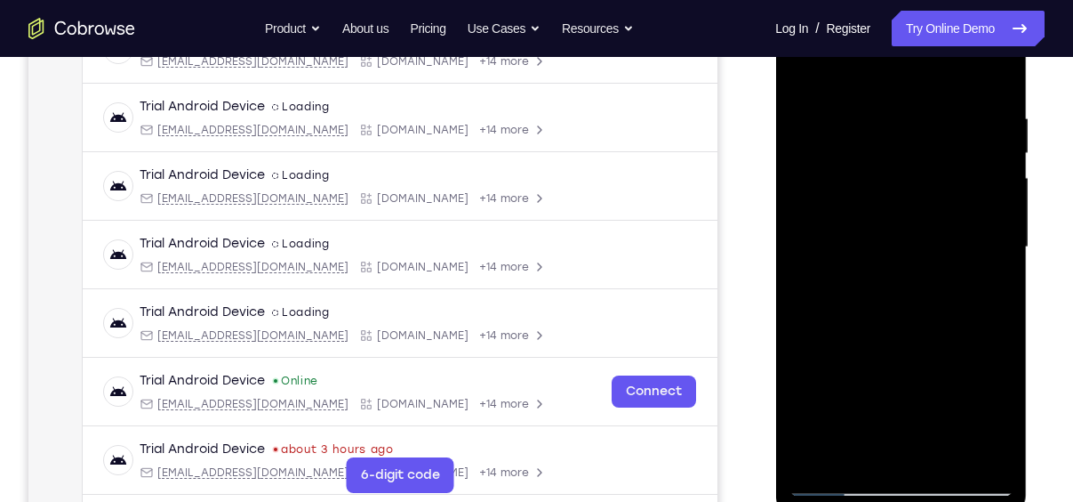
click at [1001, 211] on div at bounding box center [901, 247] width 224 height 498
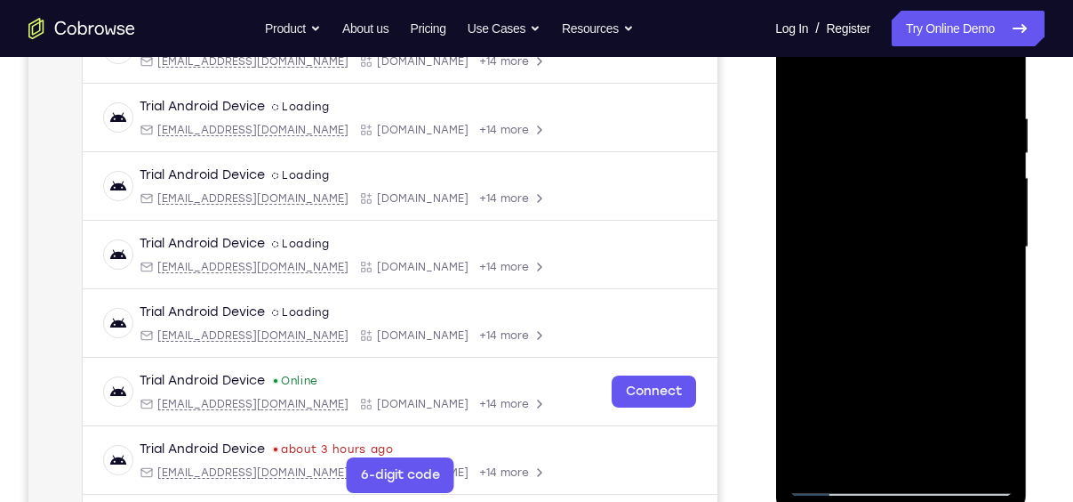
click at [1001, 211] on div at bounding box center [901, 247] width 224 height 498
click at [1001, 213] on div at bounding box center [901, 247] width 224 height 498
drag, startPoint x: 930, startPoint y: 244, endPoint x: 942, endPoint y: 80, distance: 164.1
click at [942, 80] on div at bounding box center [901, 247] width 224 height 498
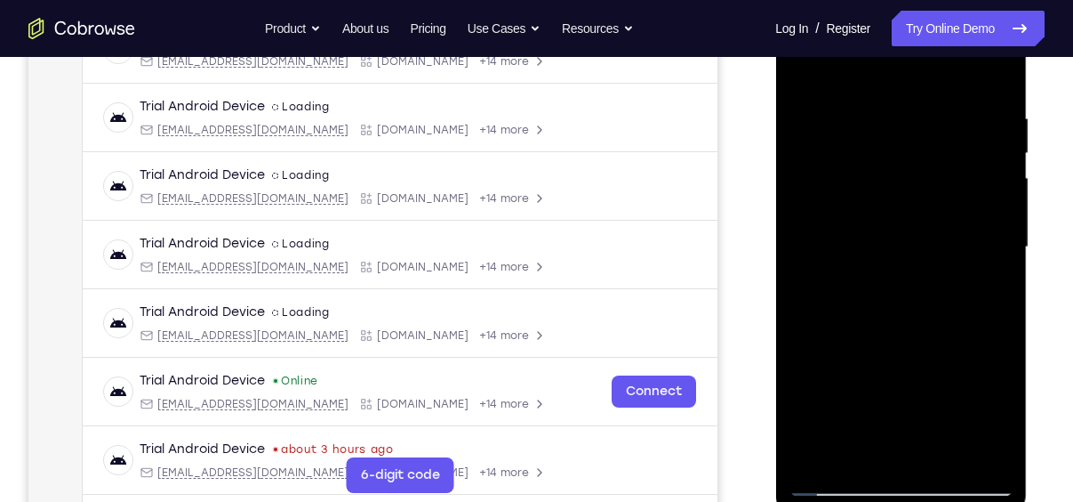
drag, startPoint x: 927, startPoint y: 366, endPoint x: 916, endPoint y: 104, distance: 262.6
click at [916, 104] on div at bounding box center [901, 247] width 224 height 498
drag, startPoint x: 921, startPoint y: 340, endPoint x: 894, endPoint y: 92, distance: 248.8
click at [894, 92] on div at bounding box center [901, 247] width 224 height 498
drag, startPoint x: 905, startPoint y: 311, endPoint x: 906, endPoint y: 274, distance: 37.4
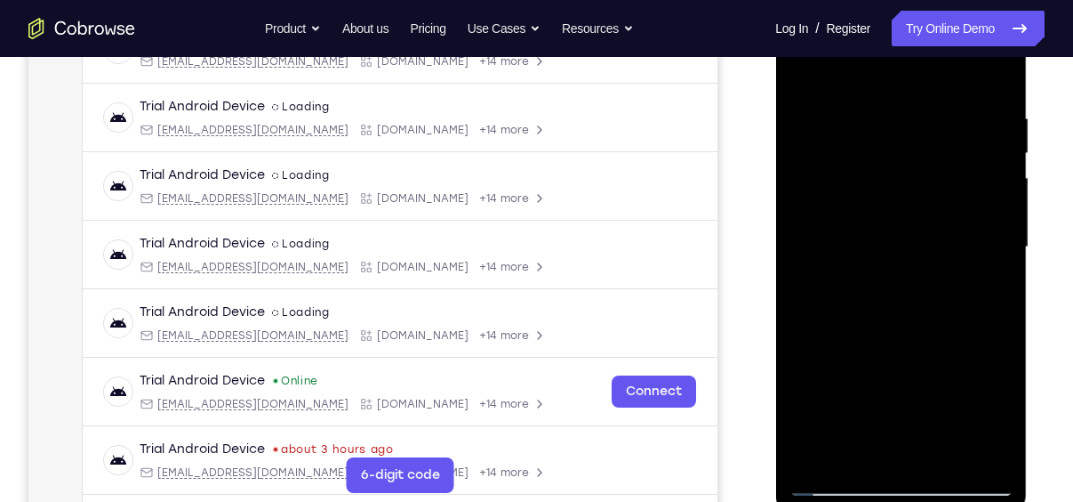
click at [906, 274] on div at bounding box center [901, 247] width 224 height 498
click at [1002, 333] on div at bounding box center [901, 247] width 224 height 498
drag, startPoint x: 921, startPoint y: 356, endPoint x: 927, endPoint y: 276, distance: 80.2
click at [927, 276] on div at bounding box center [901, 247] width 224 height 498
drag, startPoint x: 952, startPoint y: 332, endPoint x: 951, endPoint y: 181, distance: 150.3
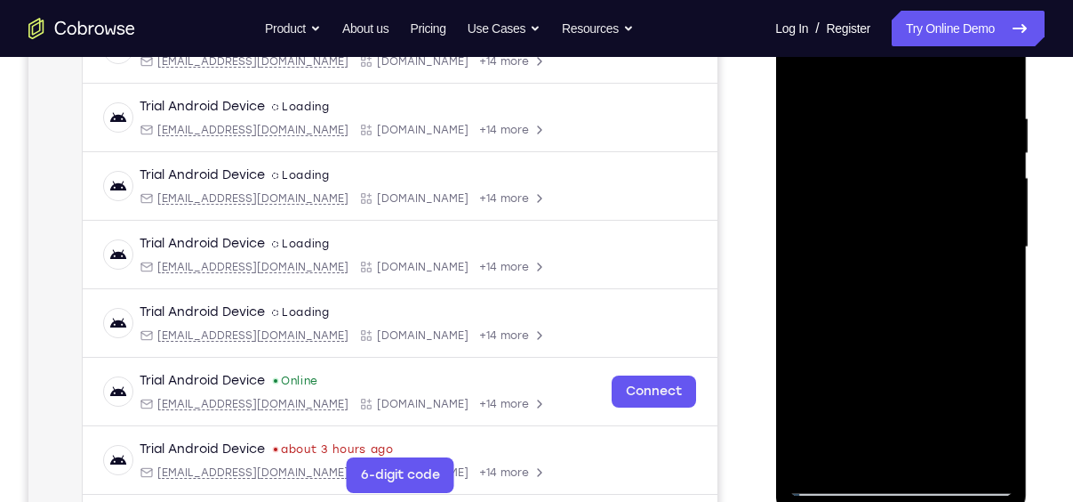
click at [951, 181] on div at bounding box center [901, 247] width 224 height 498
drag, startPoint x: 936, startPoint y: 395, endPoint x: 945, endPoint y: 178, distance: 217.2
click at [945, 178] on div at bounding box center [901, 247] width 224 height 498
drag, startPoint x: 929, startPoint y: 358, endPoint x: 938, endPoint y: 296, distance: 63.0
click at [938, 296] on div at bounding box center [901, 247] width 224 height 498
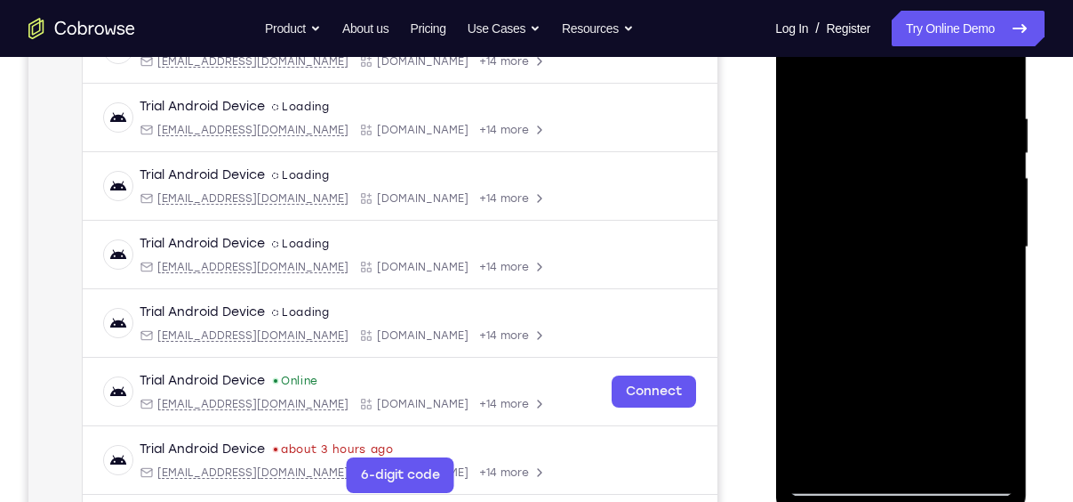
click at [1001, 249] on div at bounding box center [901, 247] width 224 height 498
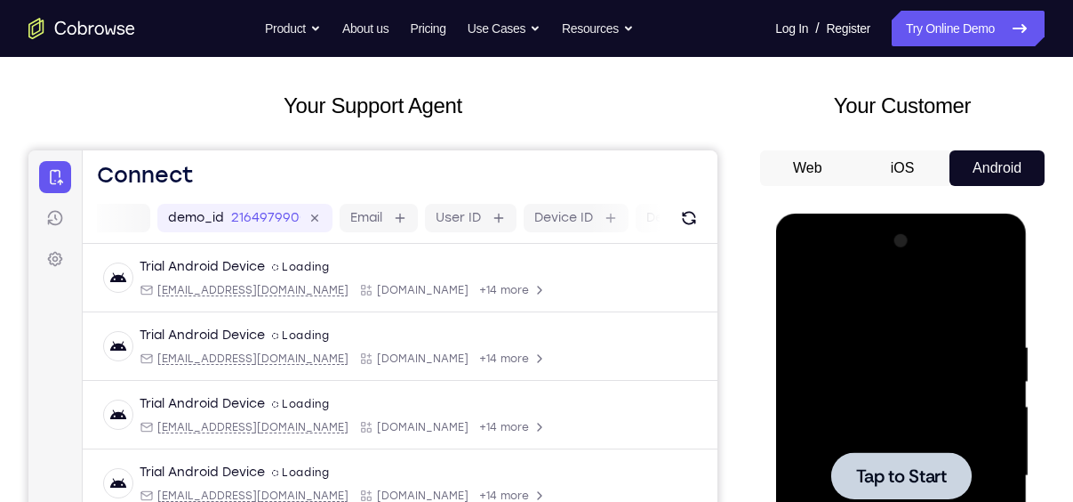
scroll to position [0, 0]
